Goal: Information Seeking & Learning: Find specific fact

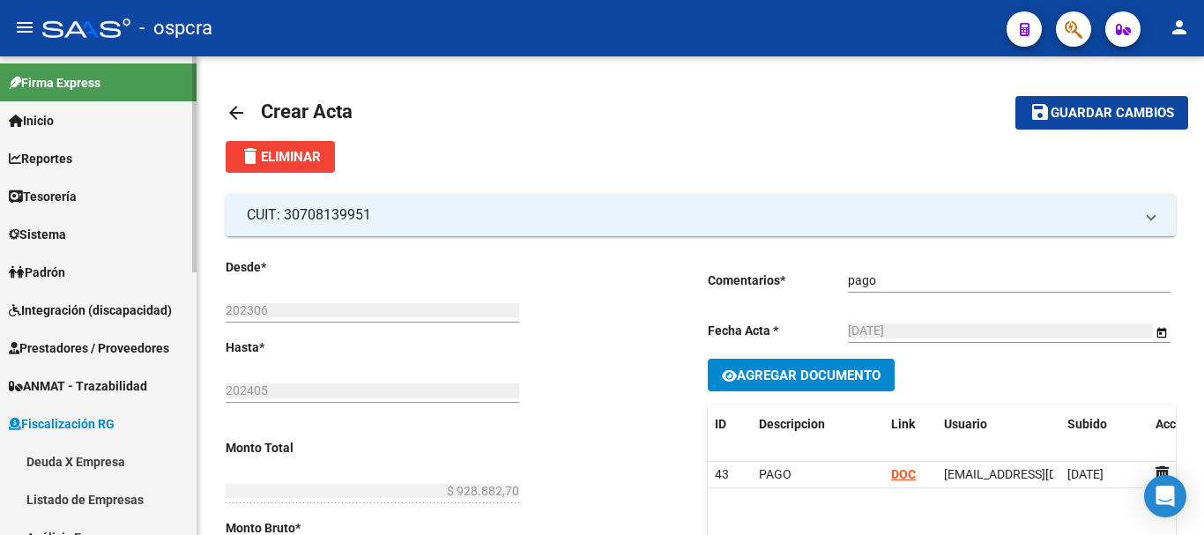
click at [88, 268] on link "Padrón" at bounding box center [98, 272] width 196 height 38
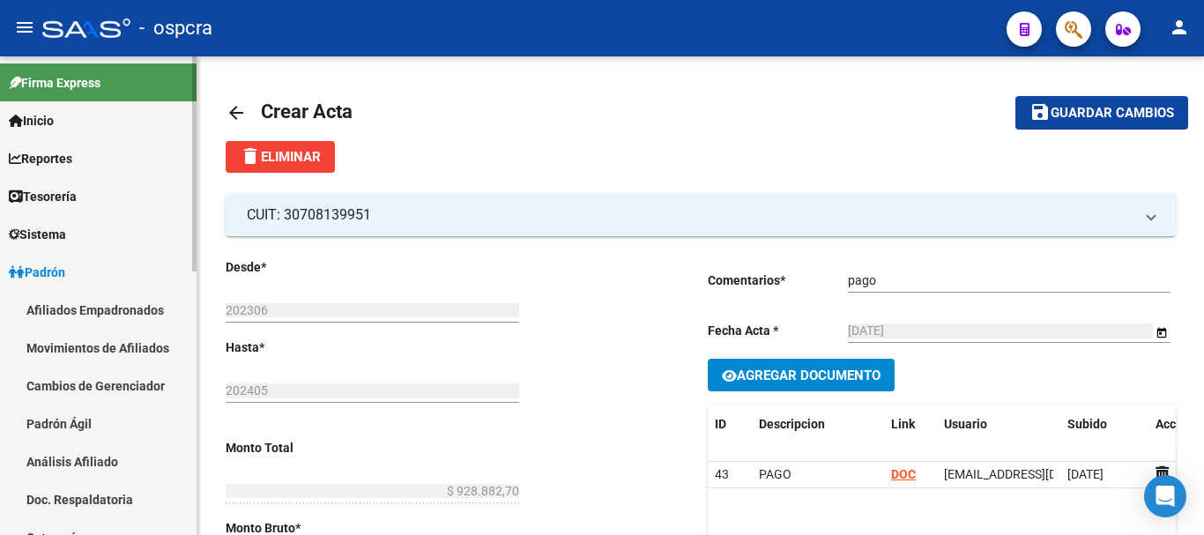
click at [92, 321] on link "Afiliados Empadronados" at bounding box center [98, 310] width 196 height 38
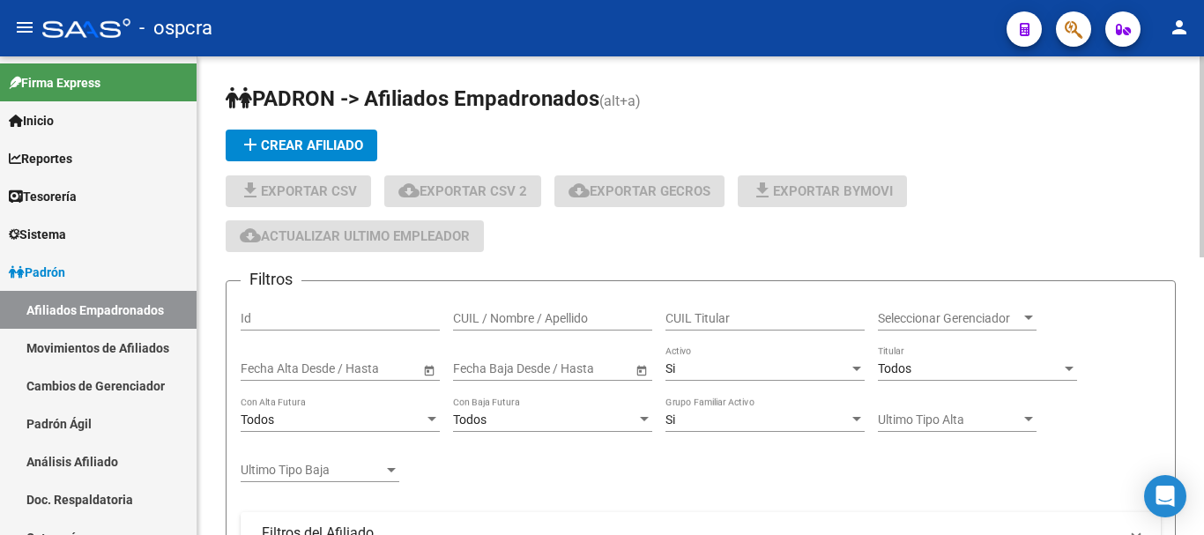
click at [519, 315] on input "CUIL / Nombre / Apellido" at bounding box center [552, 318] width 199 height 15
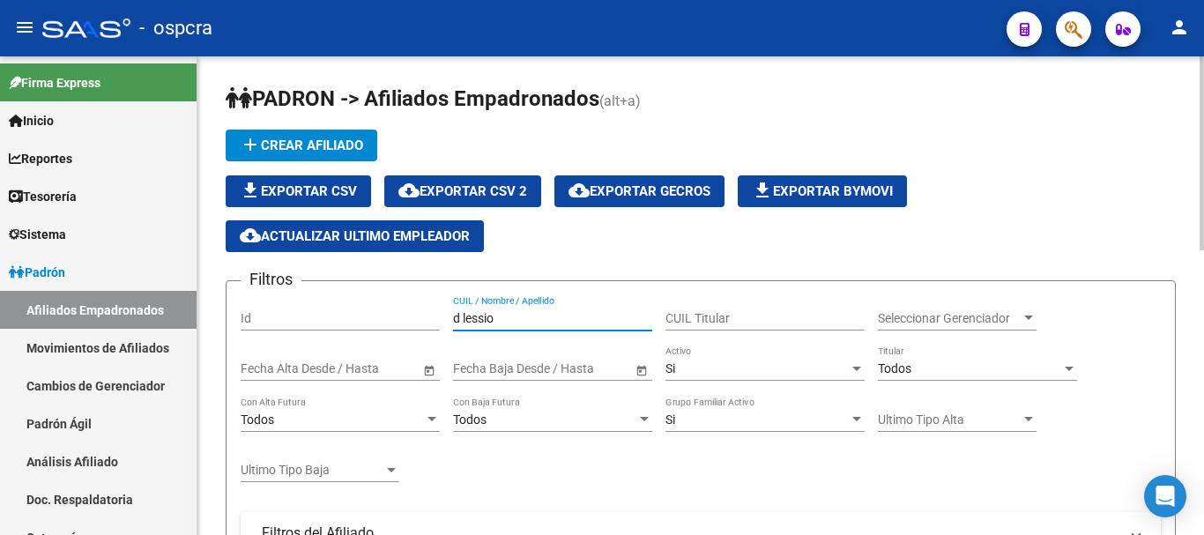
click at [463, 320] on input "d lessio" at bounding box center [552, 318] width 199 height 15
type input "dlessio"
drag, startPoint x: 501, startPoint y: 314, endPoint x: 0, endPoint y: 237, distance: 507.2
click at [0, 237] on mat-sidenav-container "Firma Express Inicio Calendario SSS Instructivos Contacto OS Reportes Ingresos …" at bounding box center [602, 295] width 1204 height 478
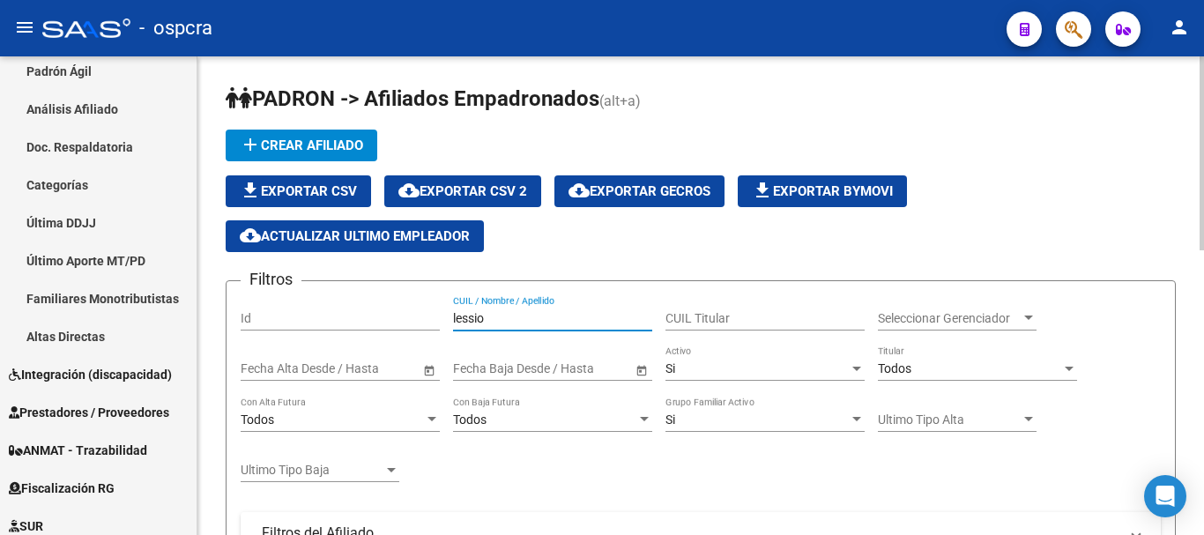
scroll to position [529, 0]
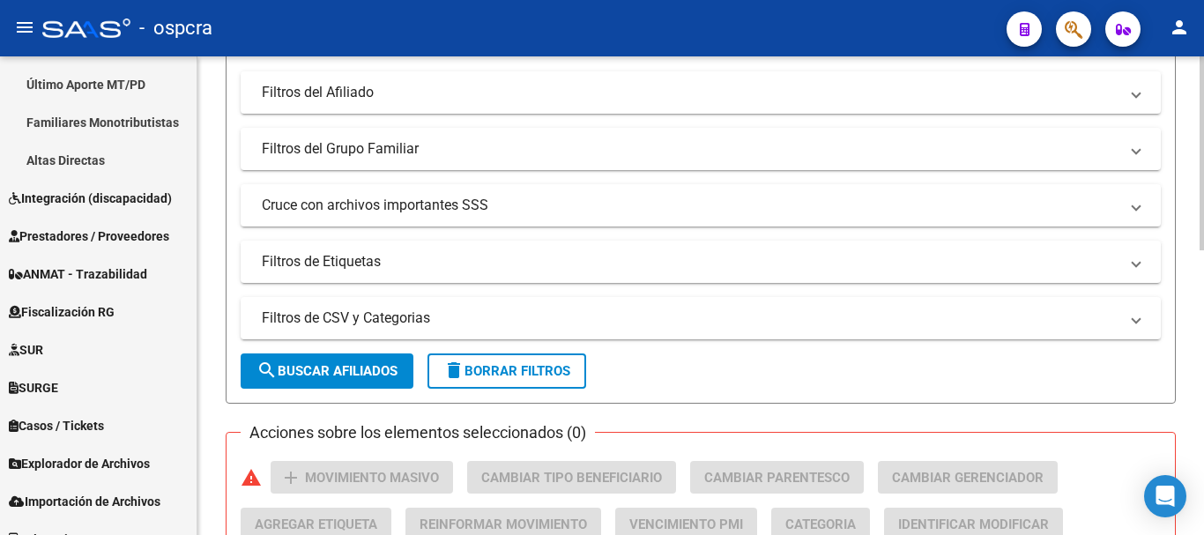
type input "lessio"
click at [287, 368] on span "search Buscar Afiliados" at bounding box center [326, 371] width 141 height 16
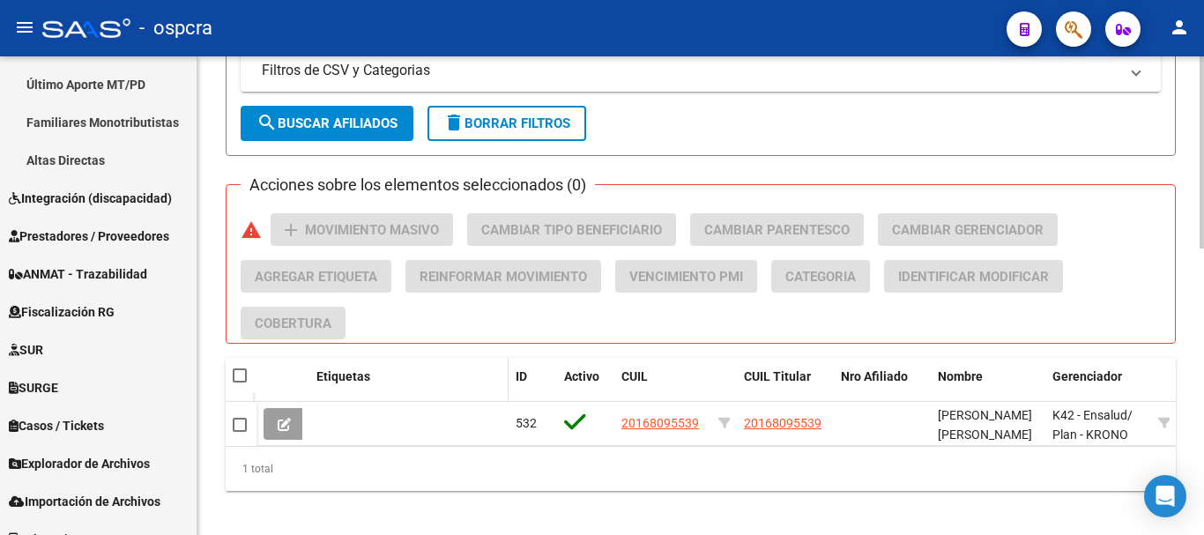
scroll to position [714, 0]
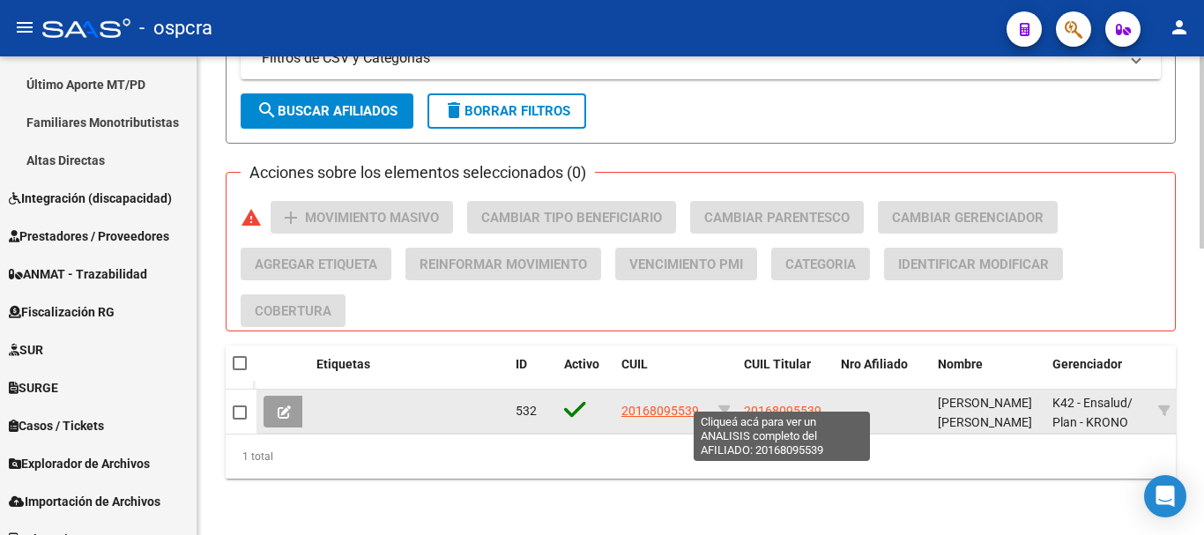
click at [774, 404] on span "20168095539" at bounding box center [783, 411] width 78 height 14
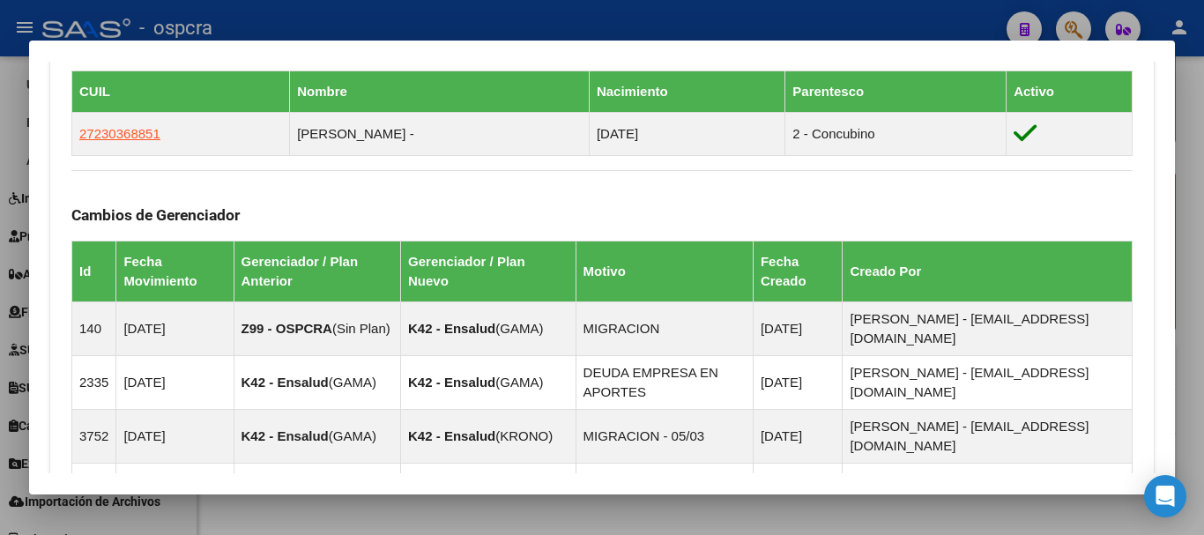
scroll to position [1245, 0]
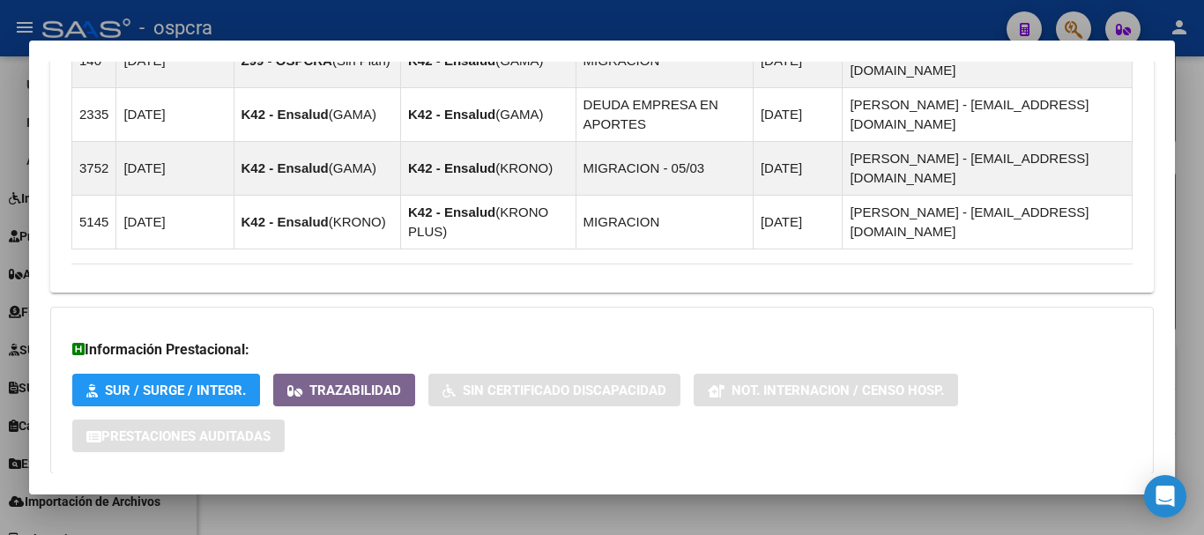
click at [799, 499] on mat-panel-title "Aportes y Contribuciones del Afiliado: 20168095539" at bounding box center [591, 509] width 1040 height 21
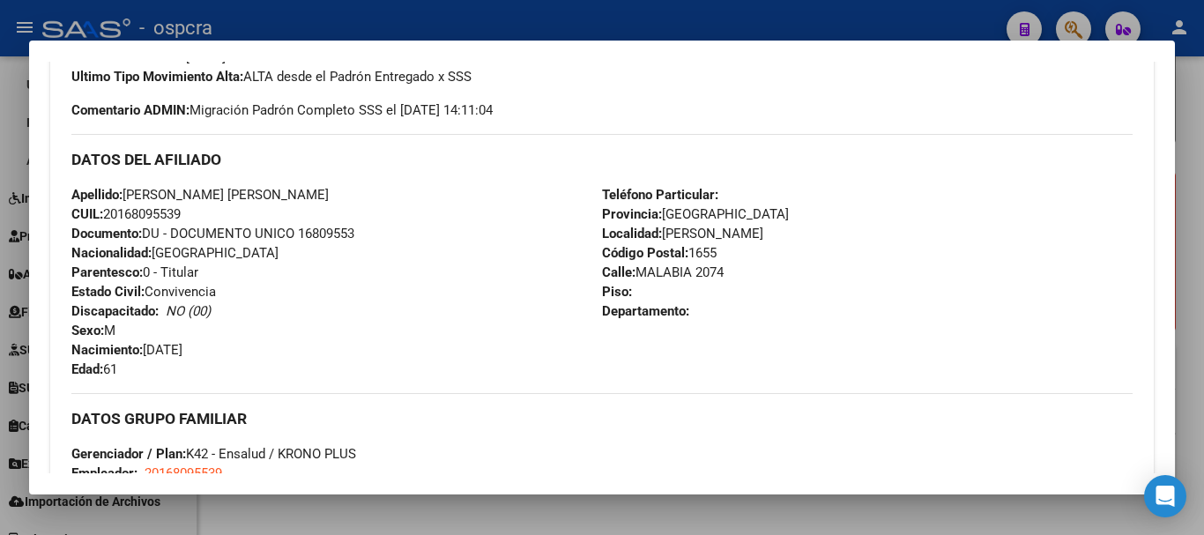
scroll to position [614, 0]
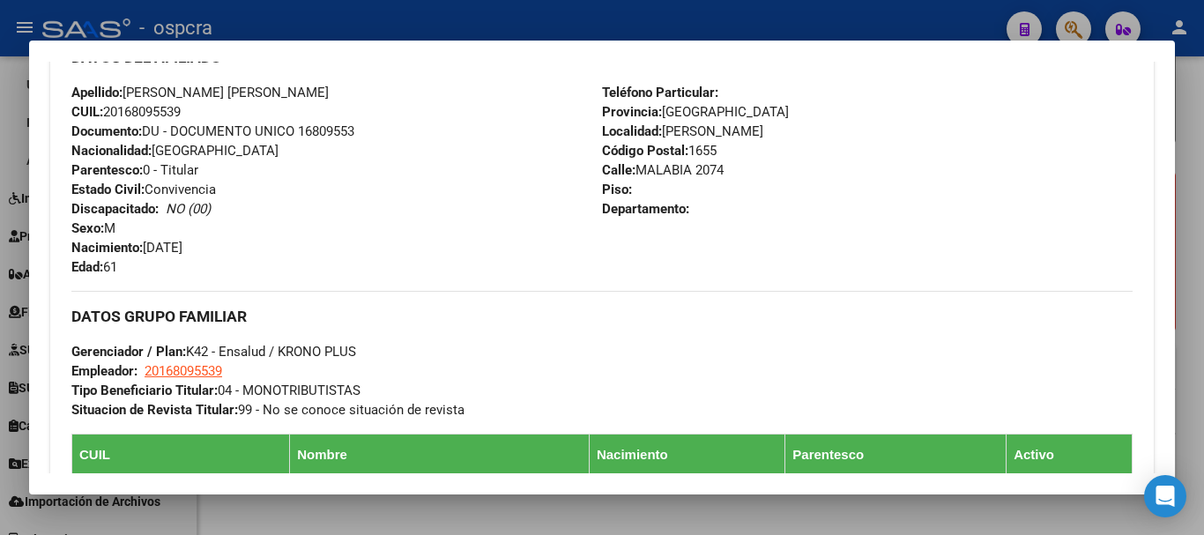
click at [1196, 229] on div at bounding box center [602, 267] width 1204 height 535
